Goal: Information Seeking & Learning: Find specific fact

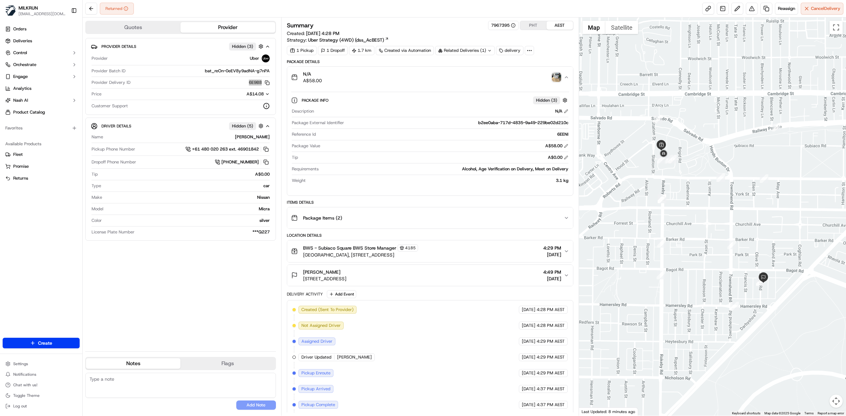
scroll to position [86, 0]
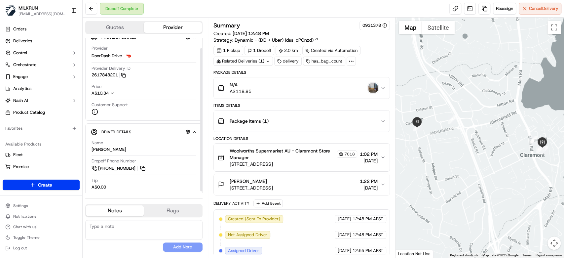
scroll to position [13, 0]
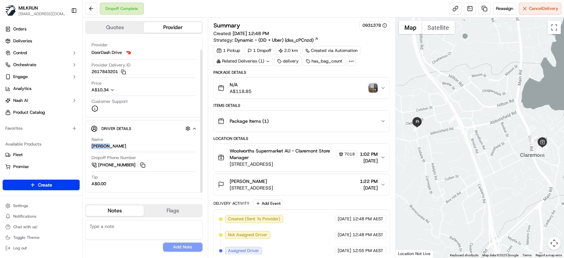
drag, startPoint x: 111, startPoint y: 146, endPoint x: 108, endPoint y: 120, distance: 25.9
click at [91, 147] on div "Name Maaz Q. Dropoff Phone Number +61 482 074 813 Tip A$0.00" at bounding box center [144, 161] width 106 height 55
copy div "Maaz Q."
click at [374, 88] on img "button" at bounding box center [372, 87] width 9 height 9
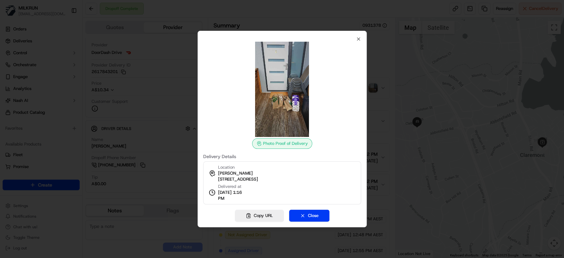
click at [361, 40] on div "Photo Proof of Delivery Delivery Details Location Ashleigh Colls Unit 1/3 Monga…" at bounding box center [281, 129] width 169 height 196
click at [358, 40] on icon "button" at bounding box center [358, 38] width 5 height 5
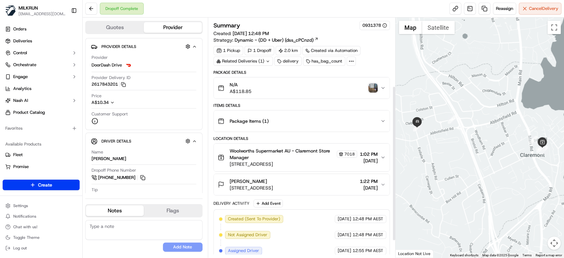
scroll to position [131, 0]
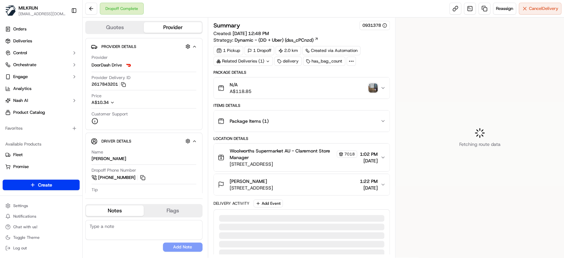
click at [91, 13] on button at bounding box center [91, 9] width 12 height 12
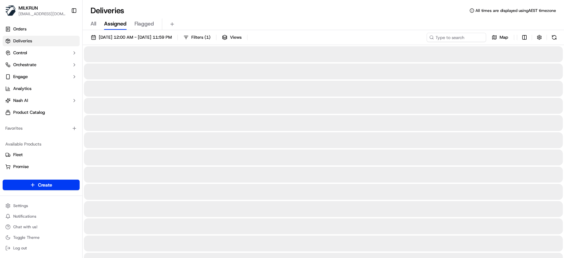
click at [96, 29] on button "All" at bounding box center [94, 23] width 6 height 11
click at [464, 38] on input at bounding box center [446, 37] width 79 height 9
paste input "Maaz Q."
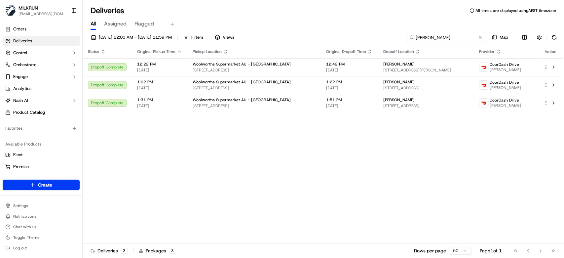
type input "Maaz Q."
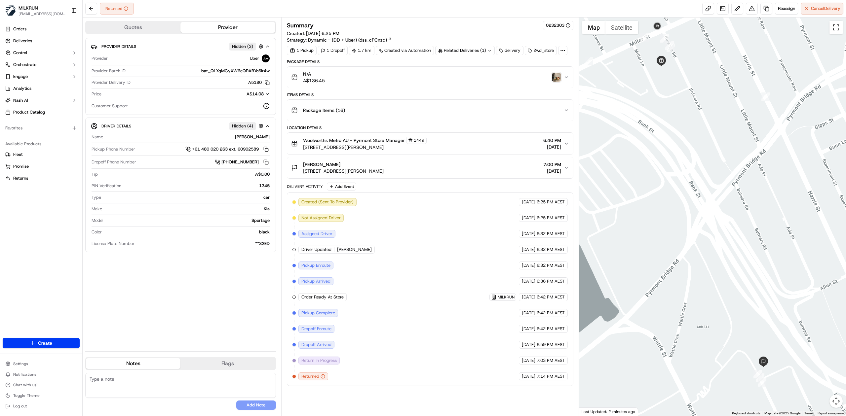
click at [564, 29] on button "Toggle fullscreen view" at bounding box center [835, 27] width 13 height 13
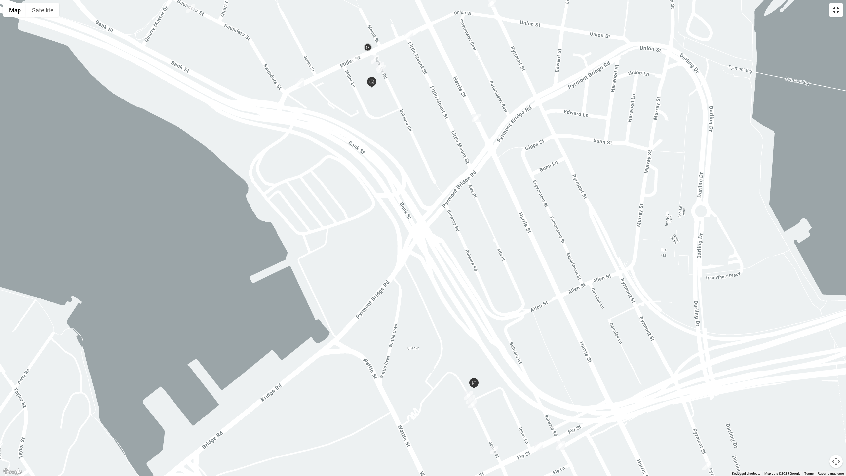
click at [564, 13] on button "Toggle fullscreen view" at bounding box center [835, 9] width 13 height 13
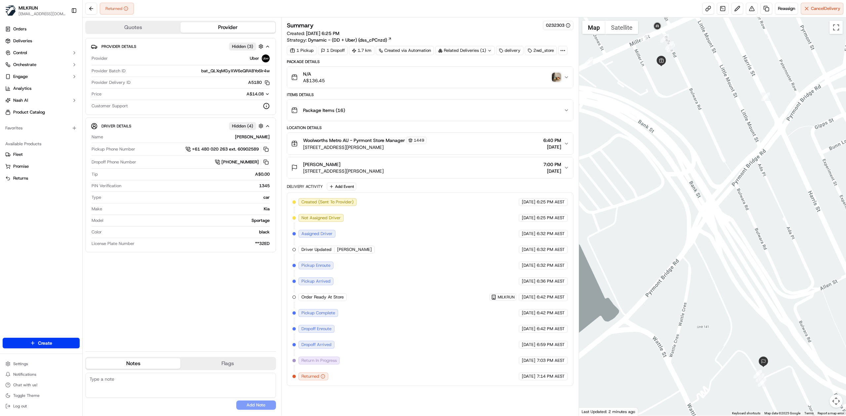
click at [533, 75] on div "N/A A$136.45" at bounding box center [427, 77] width 273 height 13
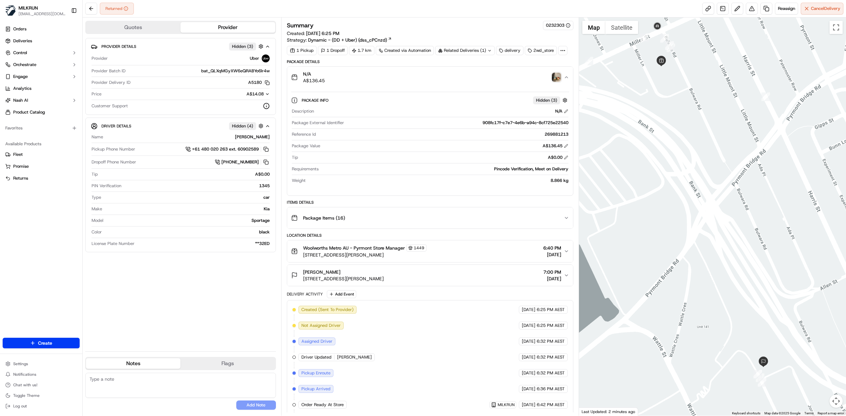
click at [514, 228] on button "Package Items ( 16 )" at bounding box center [430, 217] width 286 height 21
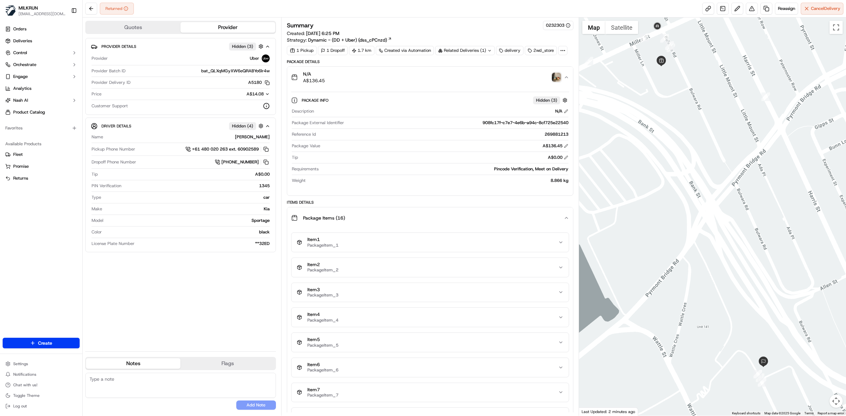
click at [514, 228] on button "Package Items ( 16 )" at bounding box center [430, 217] width 286 height 21
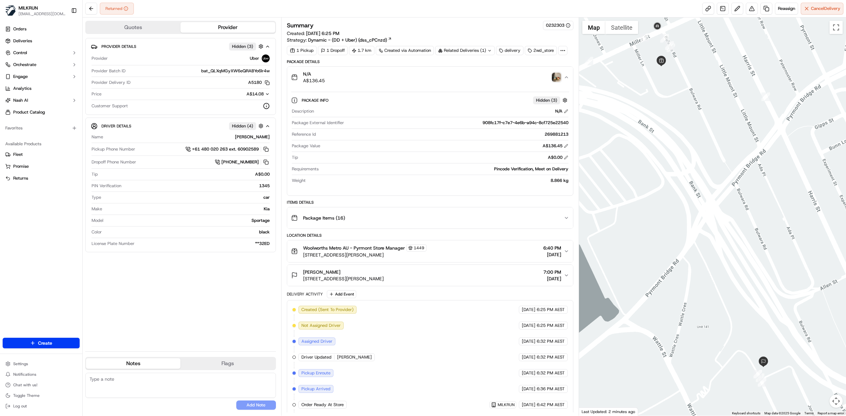
click at [512, 257] on div "Jake Gablonski Unit 611/280 Jones St, Pyrmont, NSW 2009, AU 7:00 PM 17/09/2025" at bounding box center [427, 275] width 273 height 13
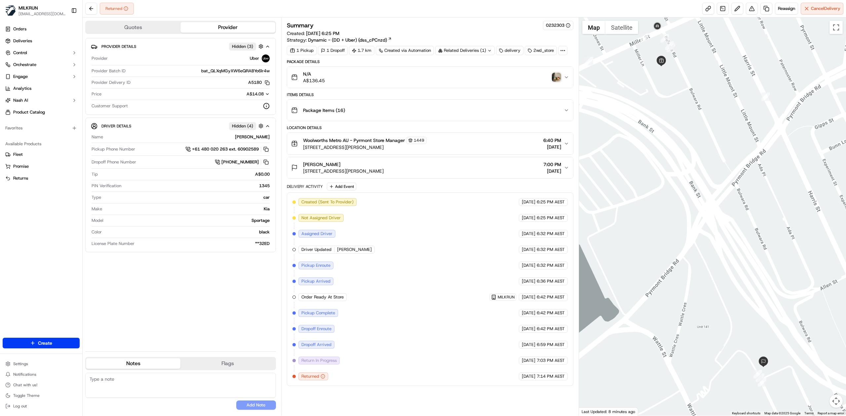
drag, startPoint x: 338, startPoint y: 166, endPoint x: 300, endPoint y: 166, distance: 38.3
click at [300, 166] on div "Jake Gablonski Unit 611/280 Jones St, Pyrmont, NSW 2009, AU" at bounding box center [337, 167] width 92 height 13
copy span "Jake Gablonski"
